Goal: Transaction & Acquisition: Purchase product/service

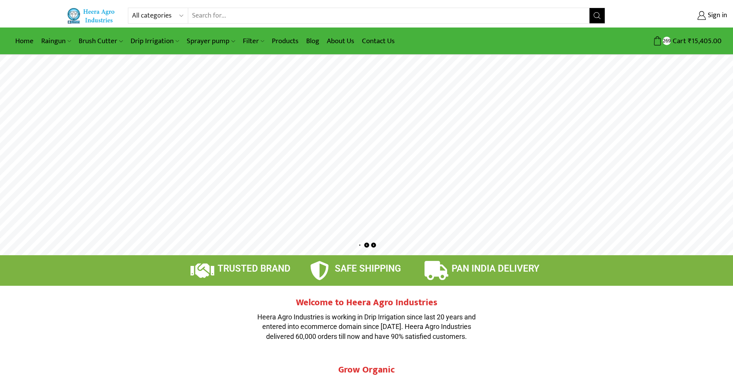
click at [375, 156] on rs-layer at bounding box center [366, 155] width 733 height 200
click at [429, 194] on rs-layer at bounding box center [366, 155] width 733 height 200
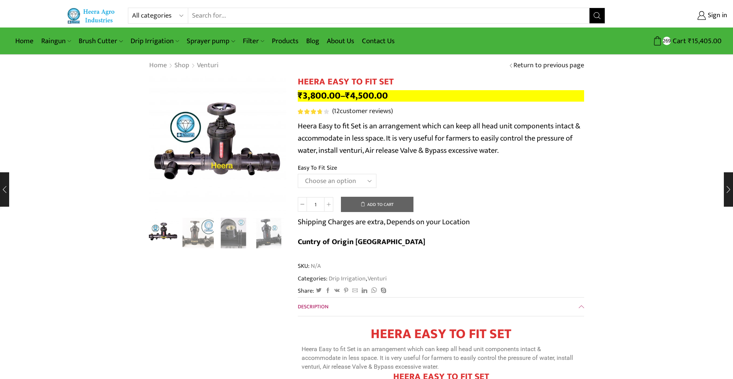
click at [349, 186] on select "Choose an option 2" Easy To Fit 2.5" Easy To Fit 3" Easy To Fit" at bounding box center [337, 181] width 79 height 14
click at [298, 174] on select "Choose an option 2" Easy To Fit 2.5" Easy To Fit 3" Easy To Fit" at bounding box center [337, 181] width 79 height 14
select select "2" Easy To Fit"
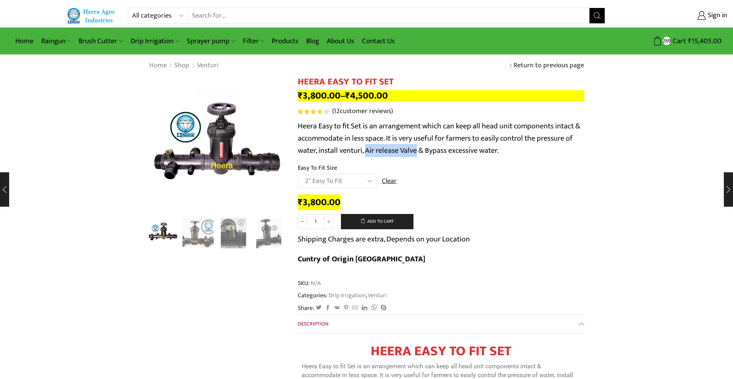
drag, startPoint x: 367, startPoint y: 151, endPoint x: 417, endPoint y: 152, distance: 50.8
click at [417, 152] on p "Heera Easy to fit Set is an arrangement which can keep all head unit components…" at bounding box center [441, 138] width 286 height 37
copy p "Air release Valve"
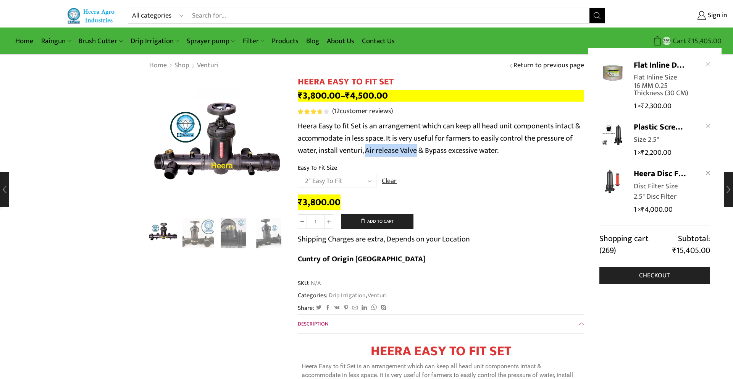
click at [682, 37] on span "Cart" at bounding box center [678, 41] width 15 height 10
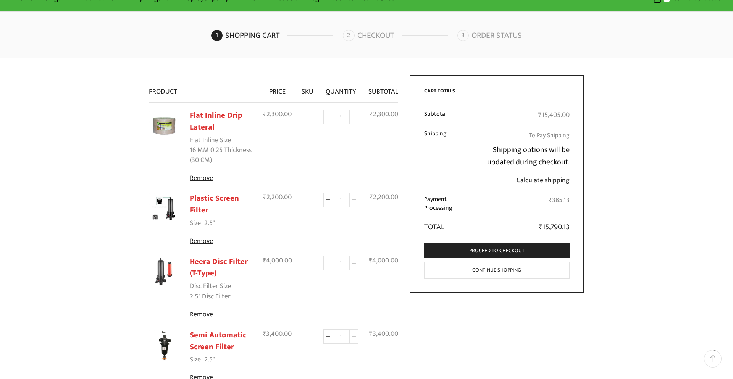
scroll to position [51, 0]
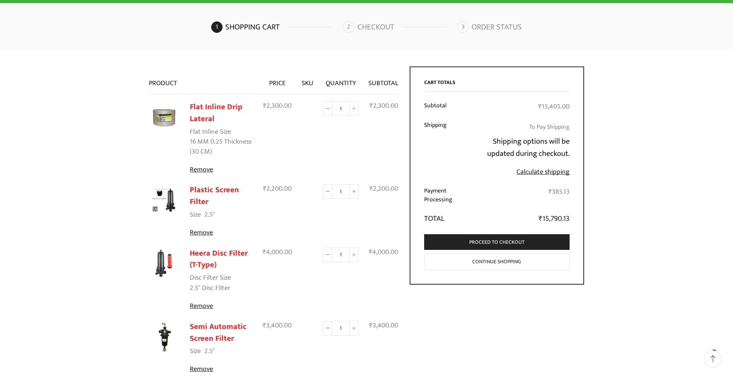
click at [168, 204] on img at bounding box center [164, 200] width 31 height 31
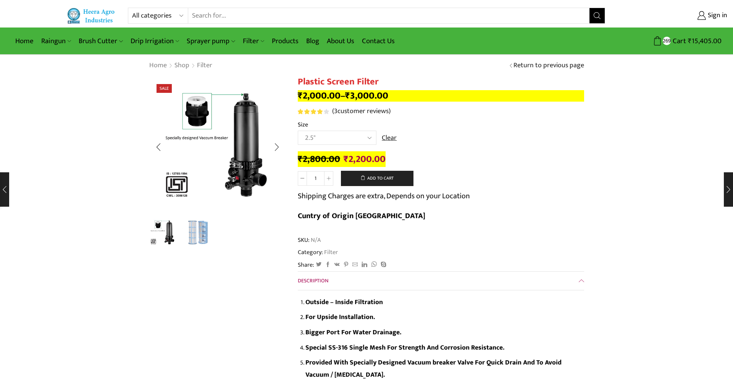
click at [202, 234] on img "2 / 2" at bounding box center [199, 233] width 32 height 32
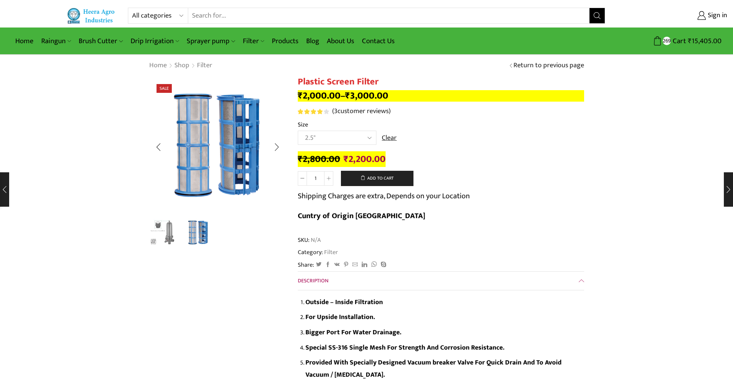
click at [162, 236] on img "1 / 2" at bounding box center [163, 233] width 32 height 32
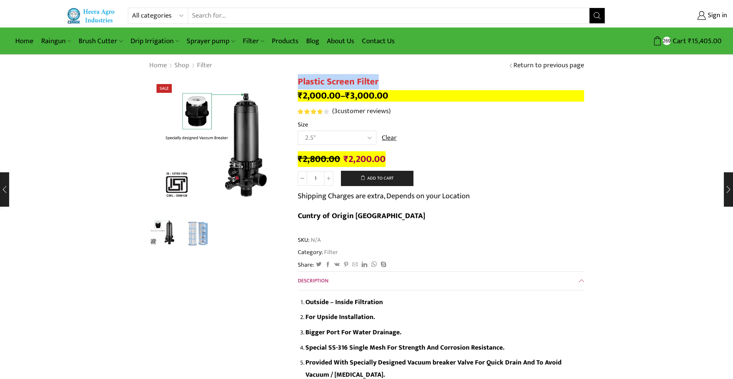
drag, startPoint x: 294, startPoint y: 76, endPoint x: 388, endPoint y: 83, distance: 94.2
copy h1 "Plastic Screen Filter"
click at [288, 42] on link "Products" at bounding box center [285, 41] width 34 height 18
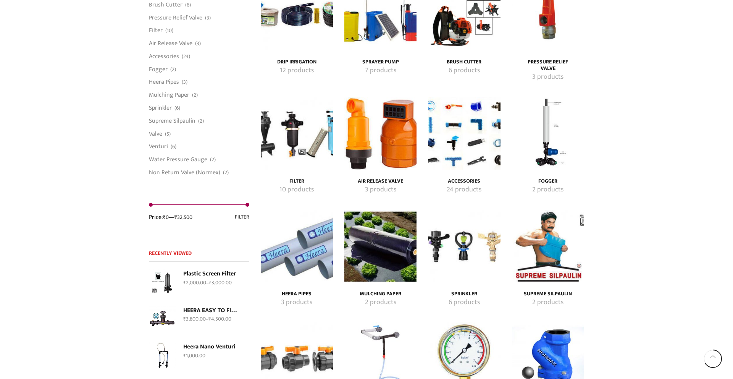
scroll to position [1252, 0]
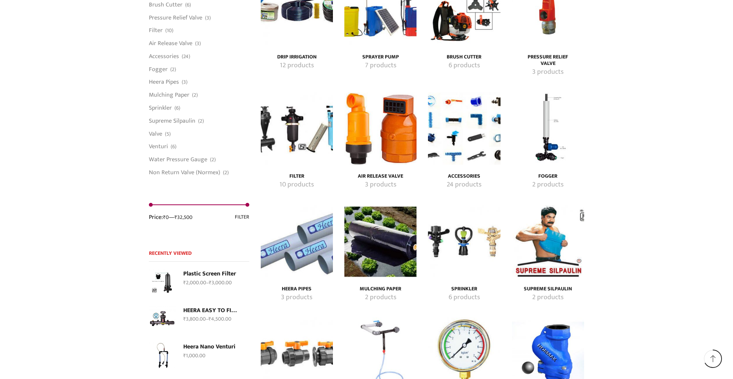
click at [375, 113] on img "Visit product category Air Release Valve" at bounding box center [380, 128] width 72 height 72
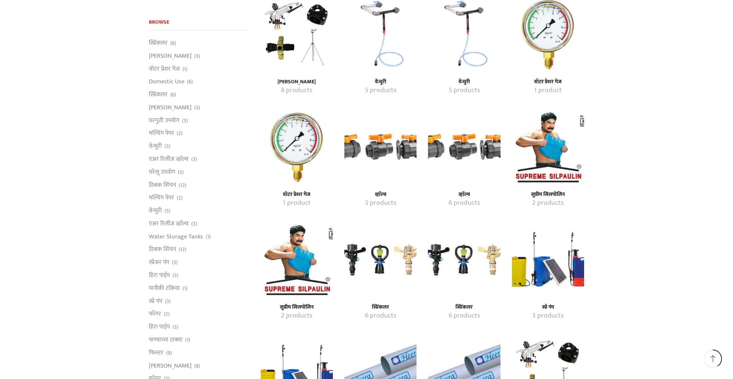
scroll to position [763, 0]
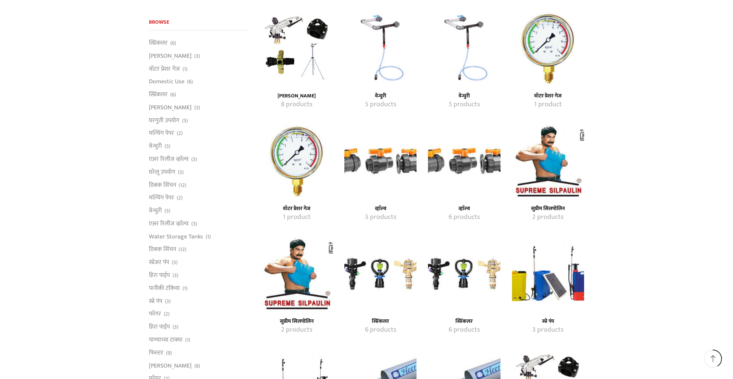
click at [450, 157] on img "Visit product category व्हाॅल्व" at bounding box center [464, 161] width 72 height 72
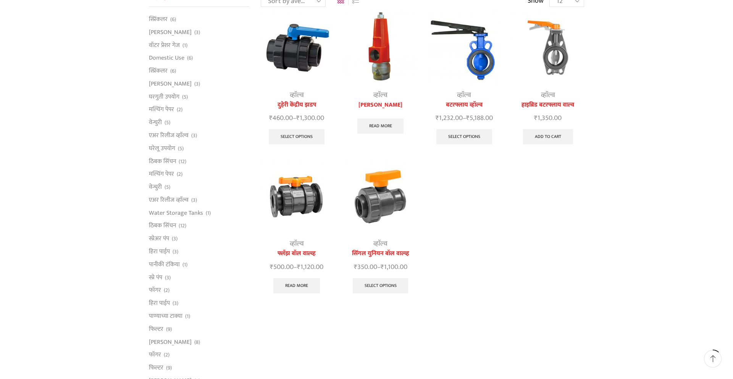
scroll to position [82, 0]
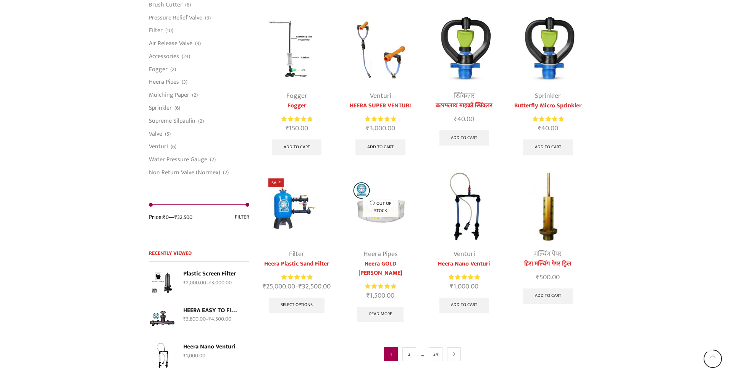
scroll to position [1876, 0]
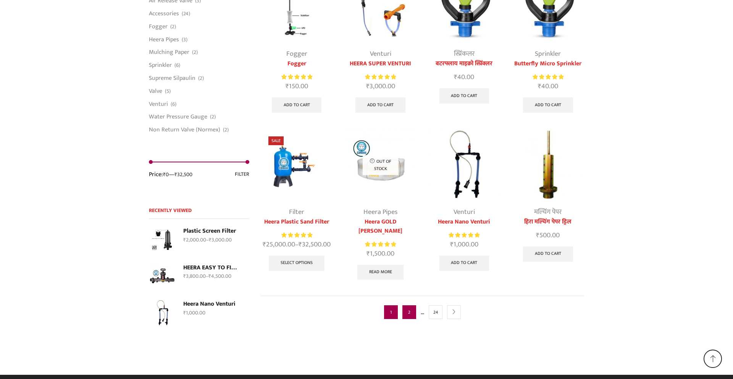
click at [404, 305] on link "2" at bounding box center [409, 312] width 14 height 14
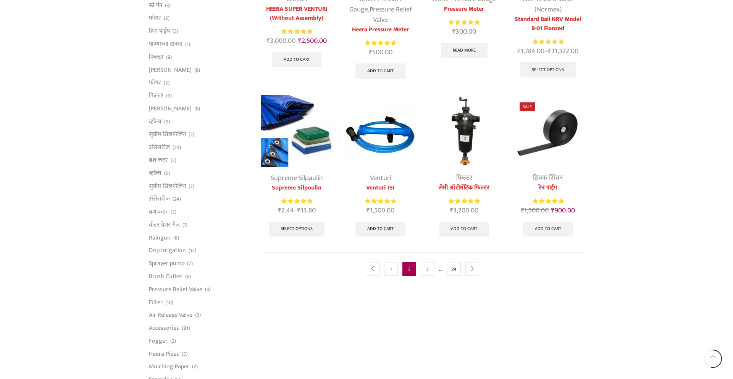
scroll to position [356, 0]
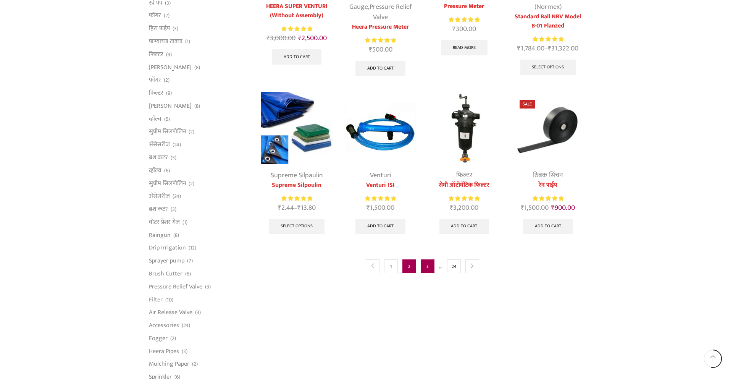
click at [425, 263] on link "3" at bounding box center [428, 266] width 14 height 14
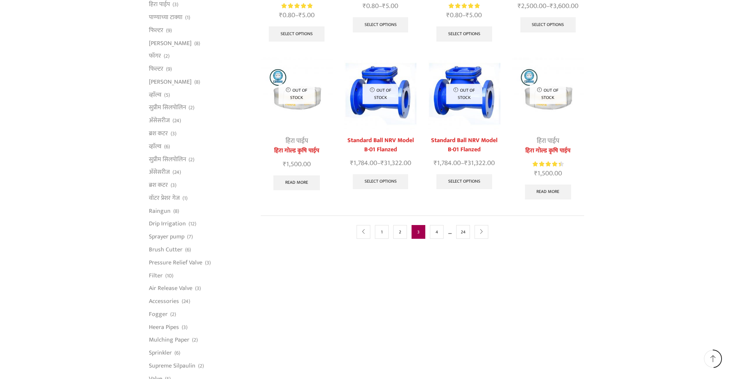
scroll to position [383, 0]
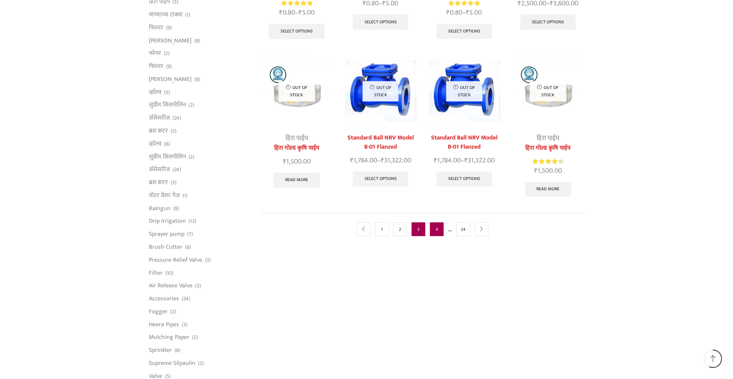
click at [435, 223] on link "4" at bounding box center [437, 229] width 14 height 14
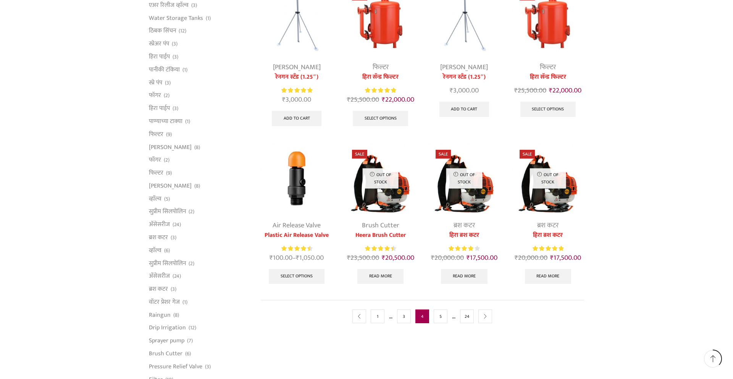
scroll to position [277, 0]
click at [302, 172] on img at bounding box center [297, 177] width 72 height 72
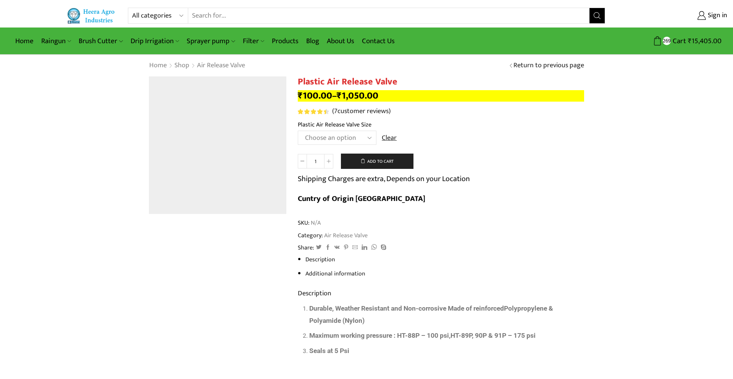
click at [343, 136] on select "Choose an option HT-90P 2" HT88P 1"" at bounding box center [337, 138] width 79 height 14
click at [298, 131] on select "Choose an option HT-90P 2" HT88P 1"" at bounding box center [337, 138] width 79 height 14
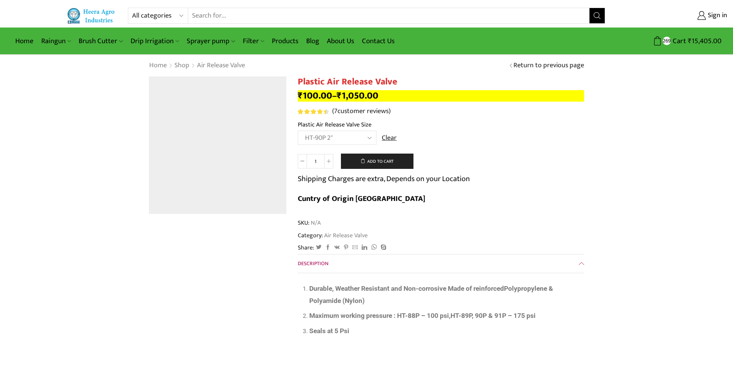
select select "ht-90p-2"
